Goal: Use online tool/utility: Utilize a website feature to perform a specific function

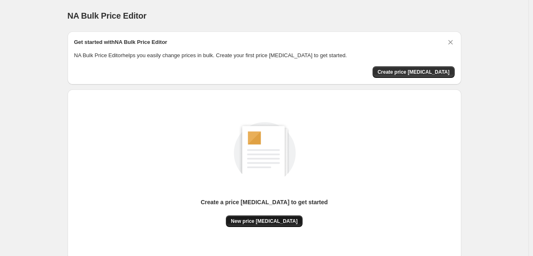
click at [262, 227] on div "Create a price [MEDICAL_DATA] to get started New price [MEDICAL_DATA]" at bounding box center [264, 174] width 380 height 157
click at [263, 224] on span "New price [MEDICAL_DATA]" at bounding box center [264, 221] width 67 height 7
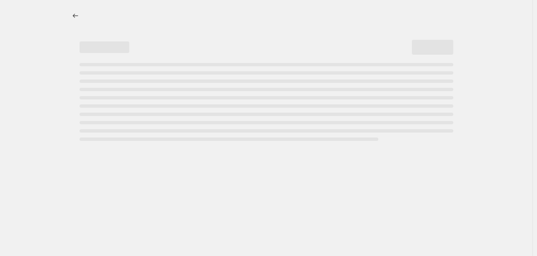
select select "percentage"
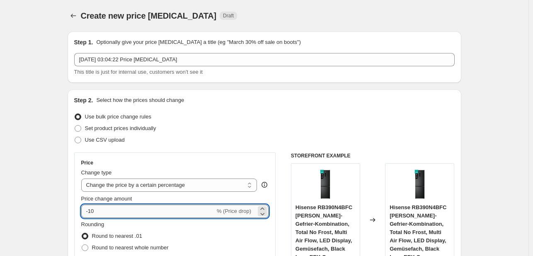
drag, startPoint x: 114, startPoint y: 211, endPoint x: 94, endPoint y: 213, distance: 20.0
click at [94, 213] on input "-10" at bounding box center [148, 211] width 134 height 13
click at [97, 213] on input "-10" at bounding box center [148, 211] width 134 height 13
click at [98, 212] on input "-10" at bounding box center [148, 211] width 134 height 13
type input "-1"
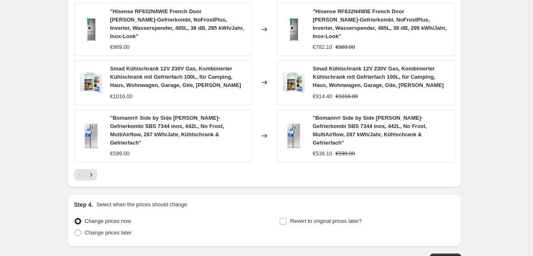
scroll to position [626, 0]
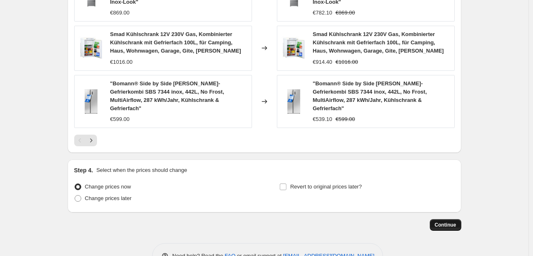
type input "-31"
click at [447, 222] on span "Continue" at bounding box center [446, 225] width 22 height 7
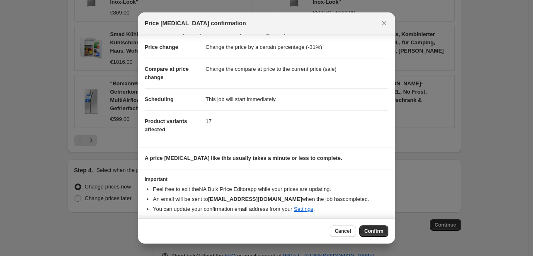
scroll to position [16, 0]
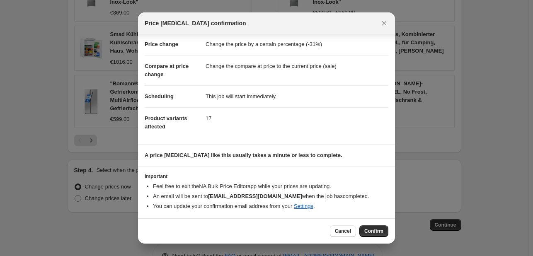
click at [372, 231] on span "Confirm" at bounding box center [373, 231] width 19 height 7
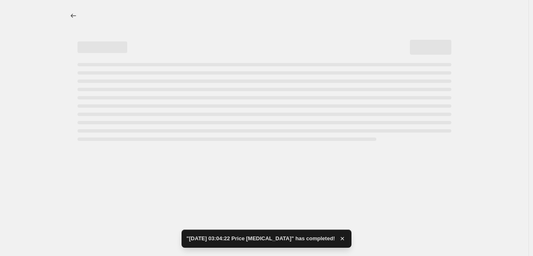
select select "percentage"
